Goal: Task Accomplishment & Management: Use online tool/utility

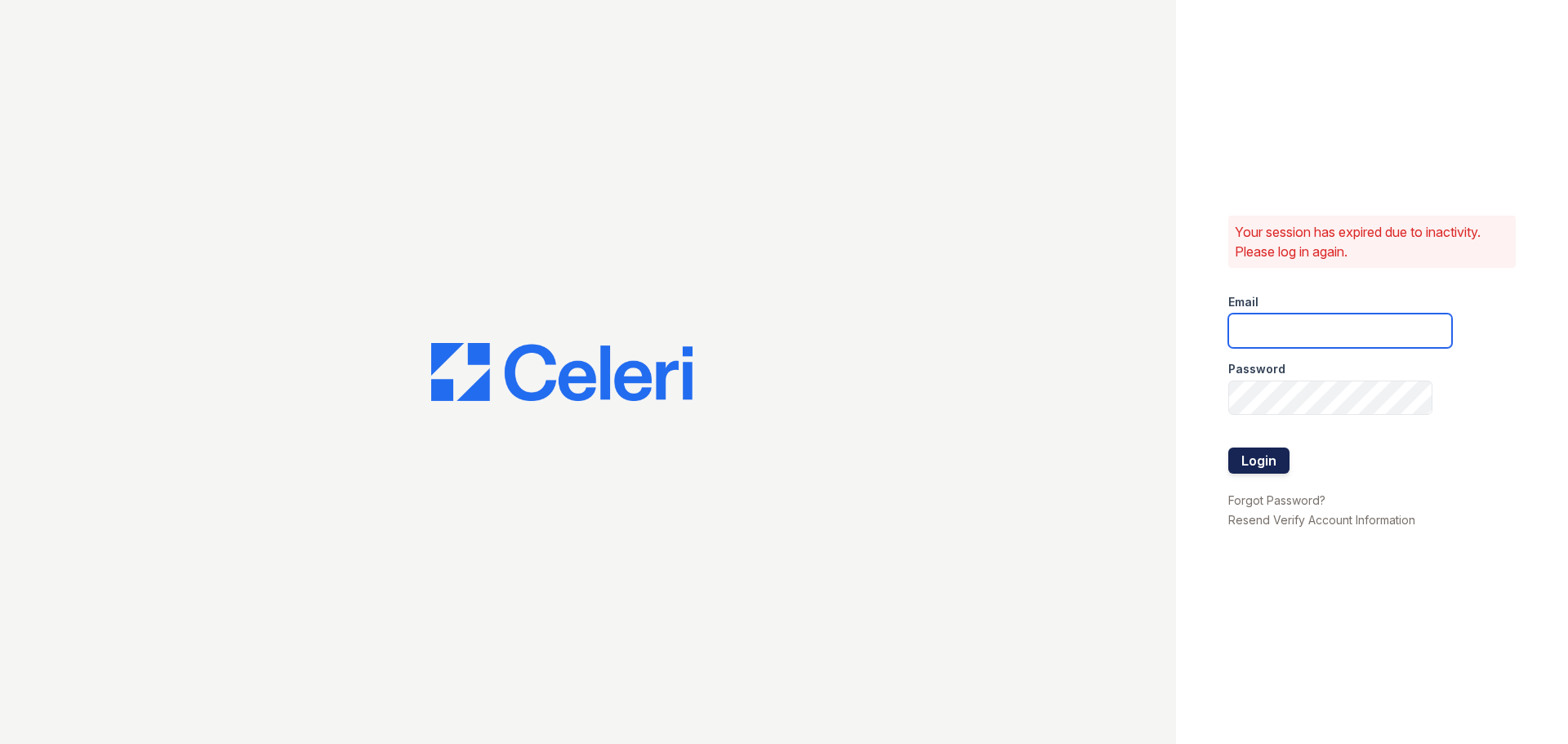
type input "residence2@cafmanagement.com"
click at [1263, 461] on button "Login" at bounding box center [1259, 460] width 62 height 26
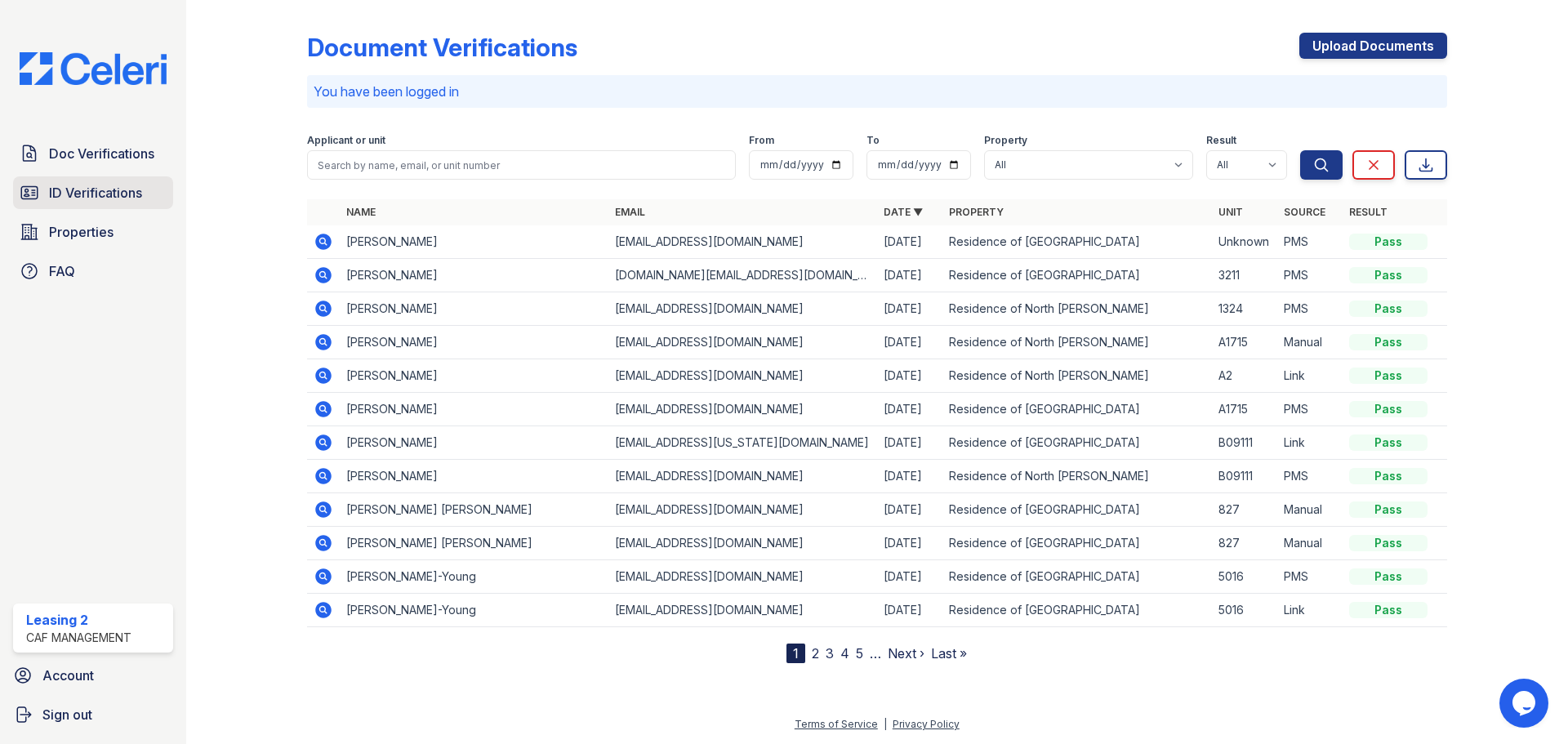
click at [111, 193] on span "ID Verifications" at bounding box center [95, 193] width 93 height 19
